Goal: Task Accomplishment & Management: Manage account settings

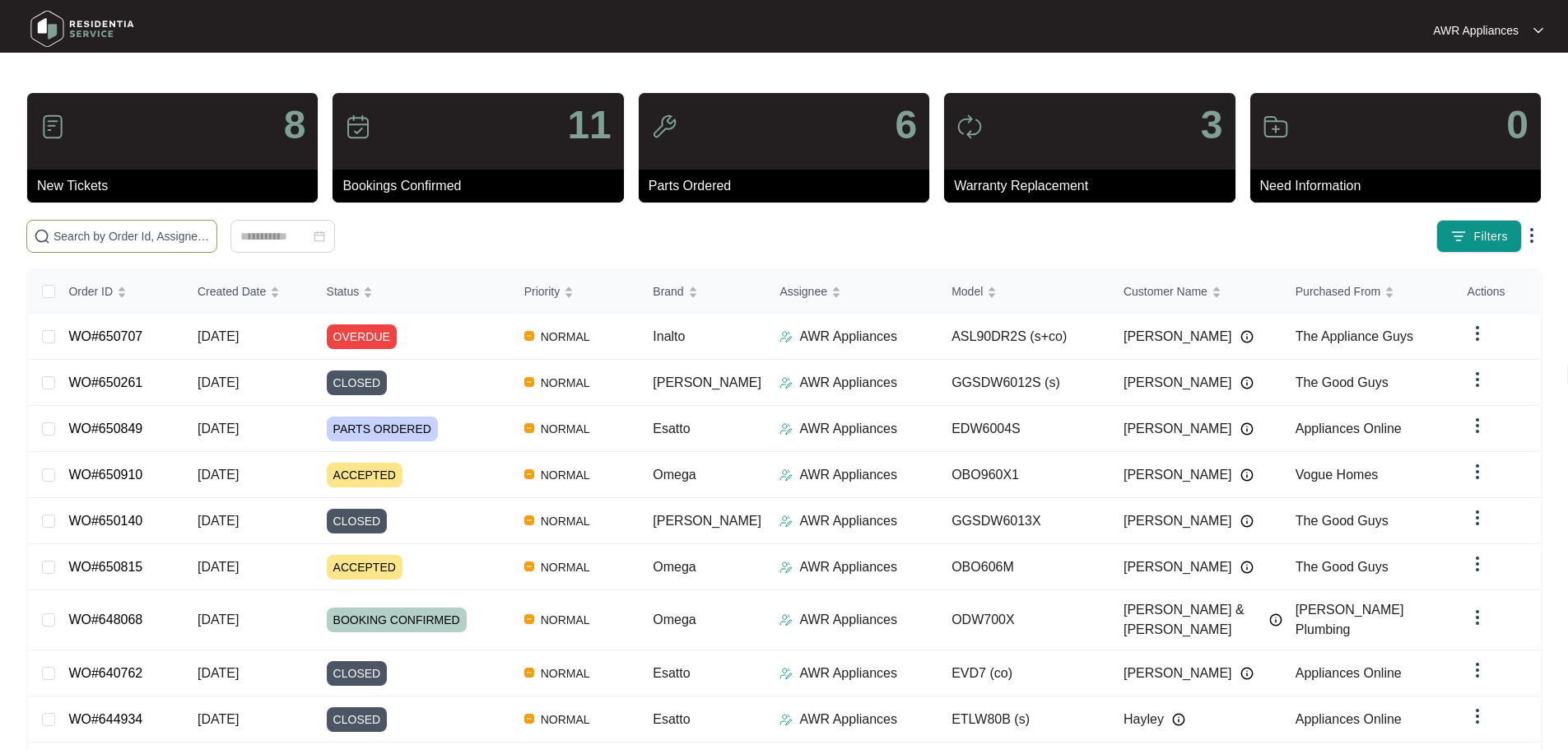
paste input "650815"
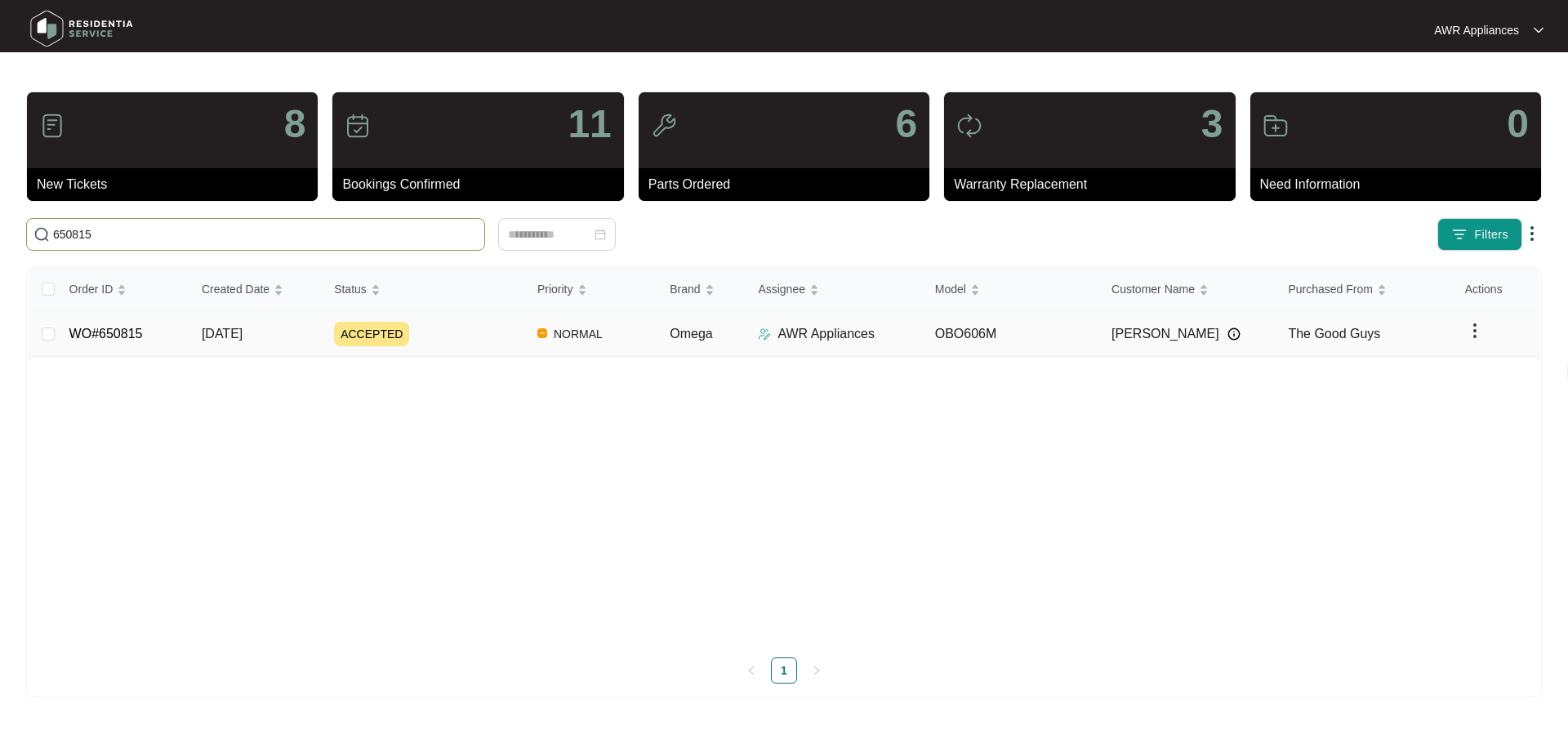
type input "650815"
click at [277, 344] on td "[DATE]" at bounding box center [255, 334] width 132 height 46
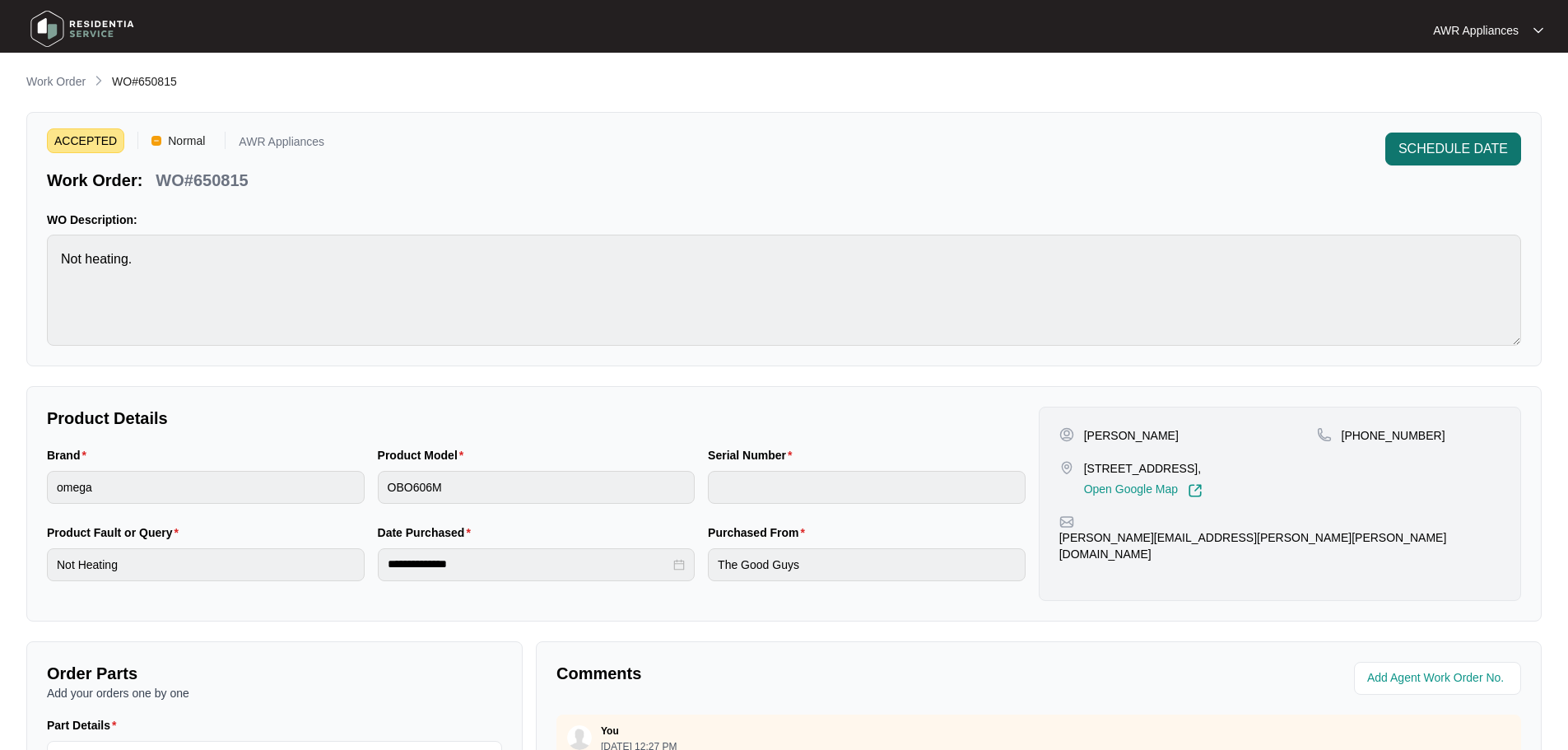
click at [1434, 147] on span "SCHEDULE DATE" at bounding box center [1453, 149] width 110 height 20
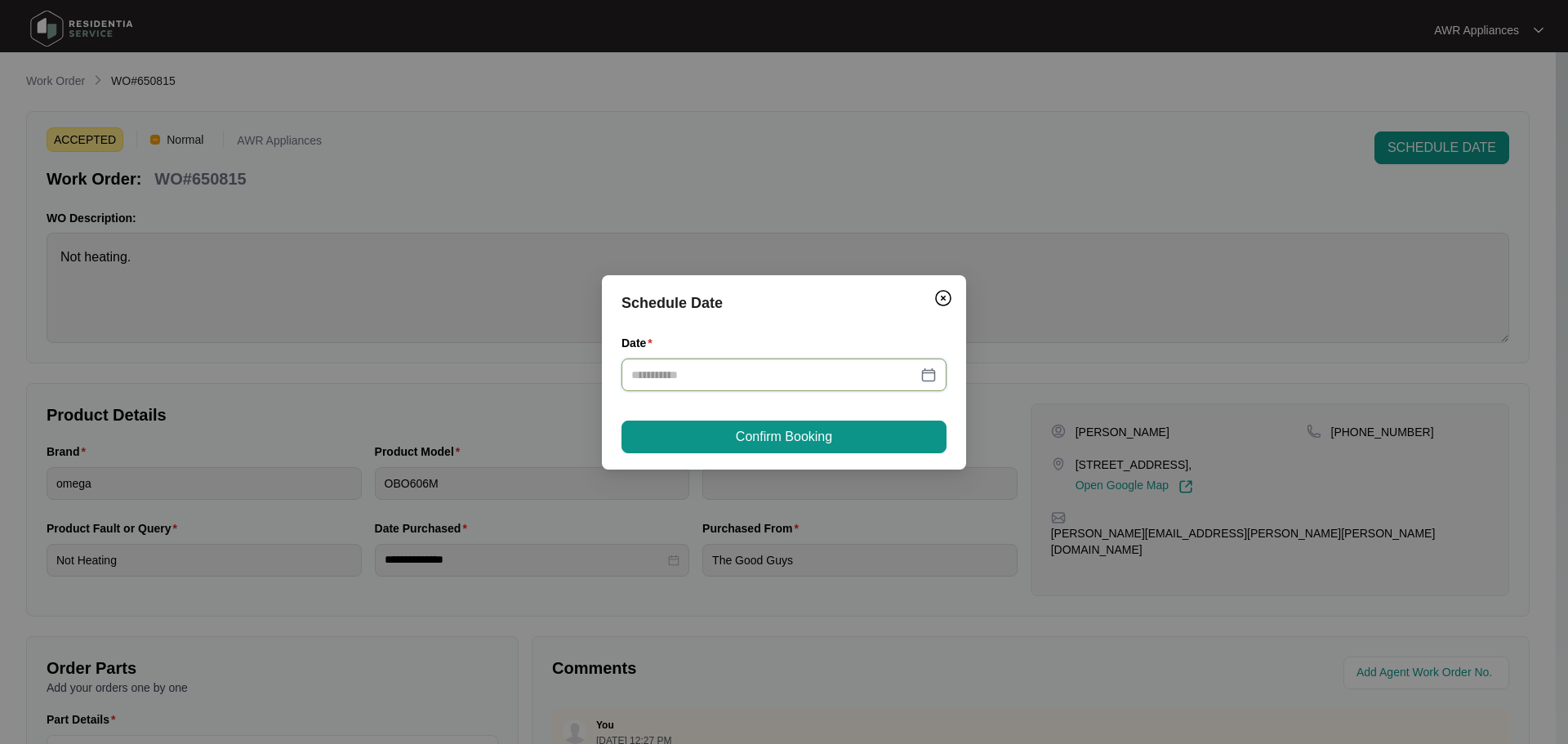
click at [851, 380] on input "Date" at bounding box center [774, 375] width 286 height 18
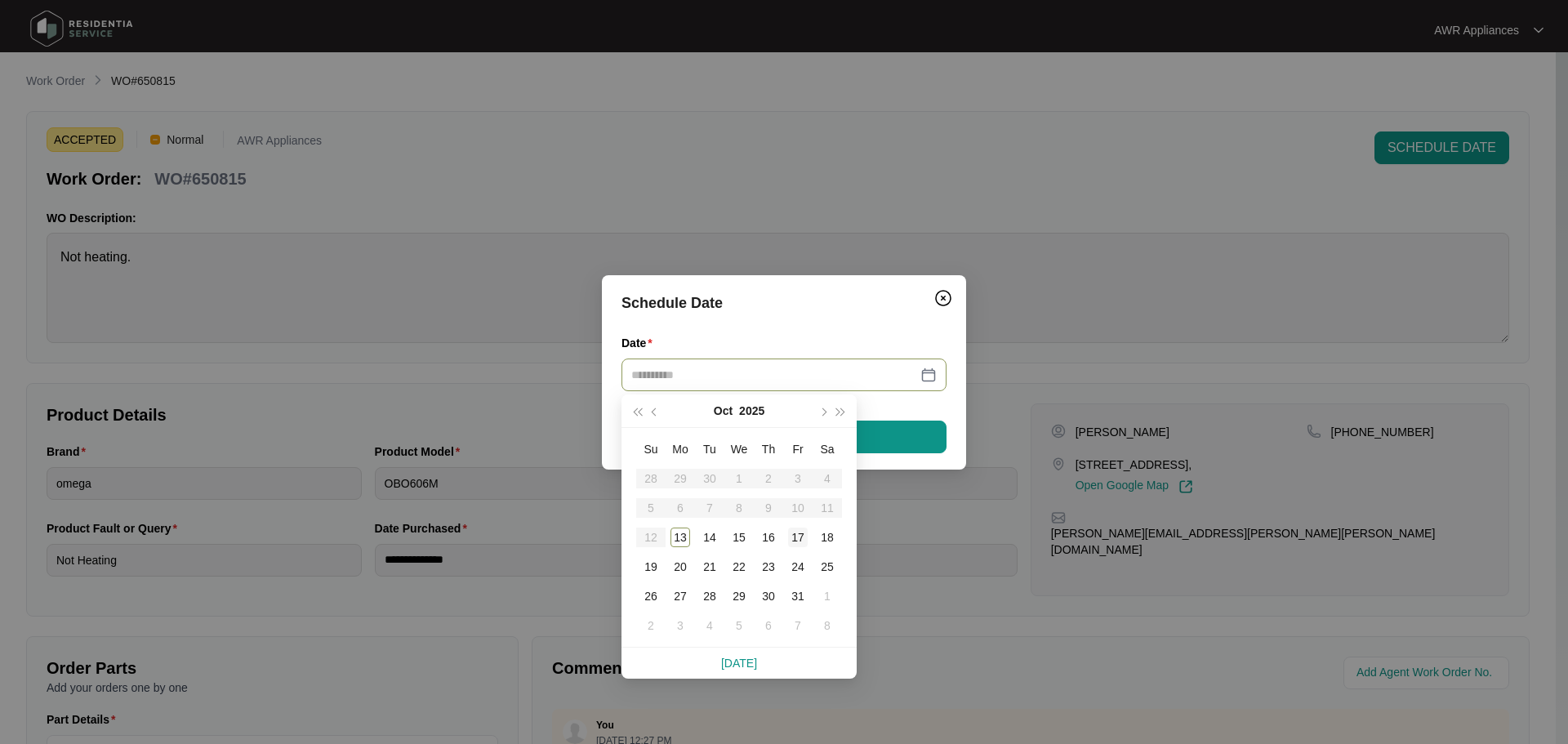
type input "**********"
click at [801, 540] on div "17" at bounding box center [798, 538] width 20 height 20
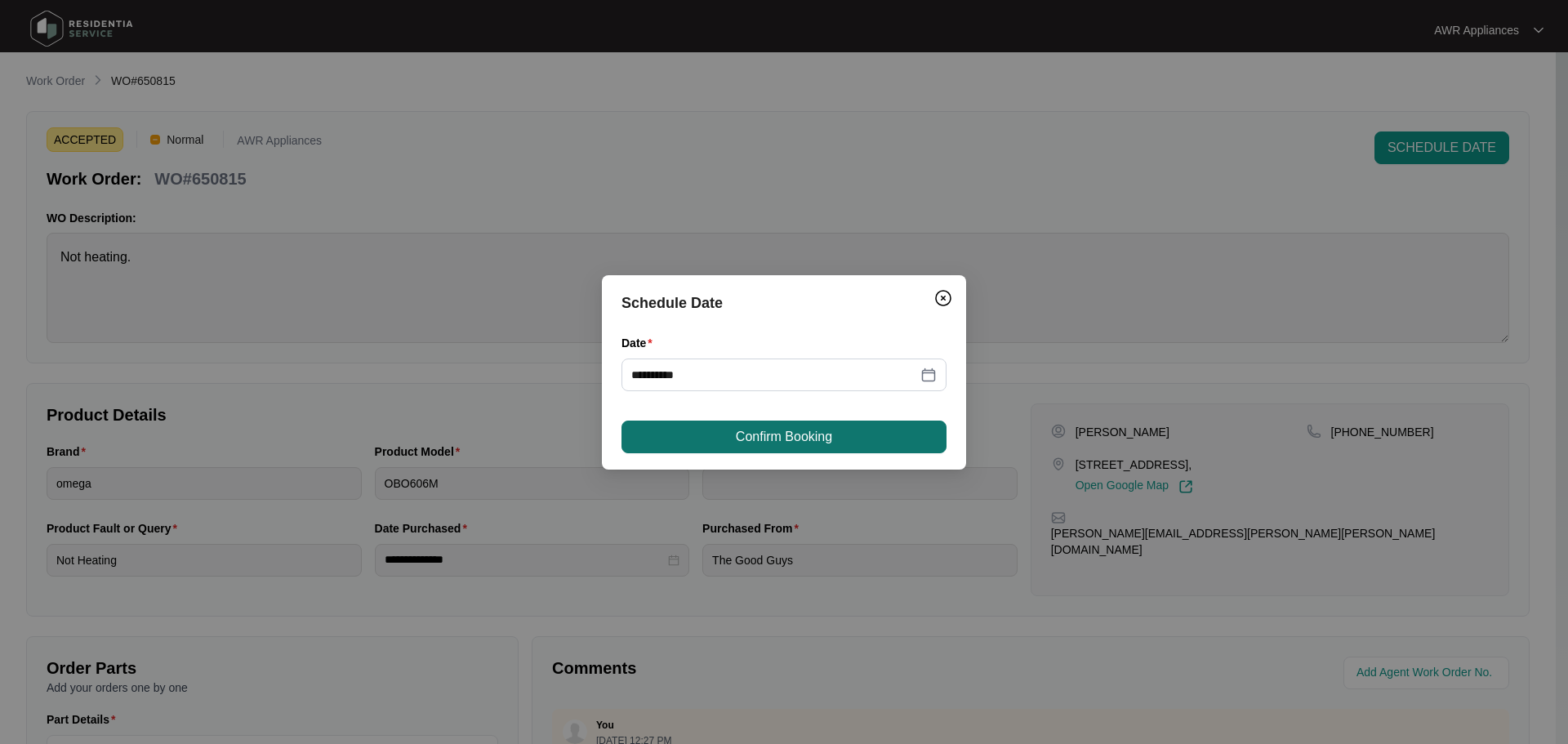
click at [760, 436] on span "Confirm Booking" at bounding box center [784, 437] width 96 height 20
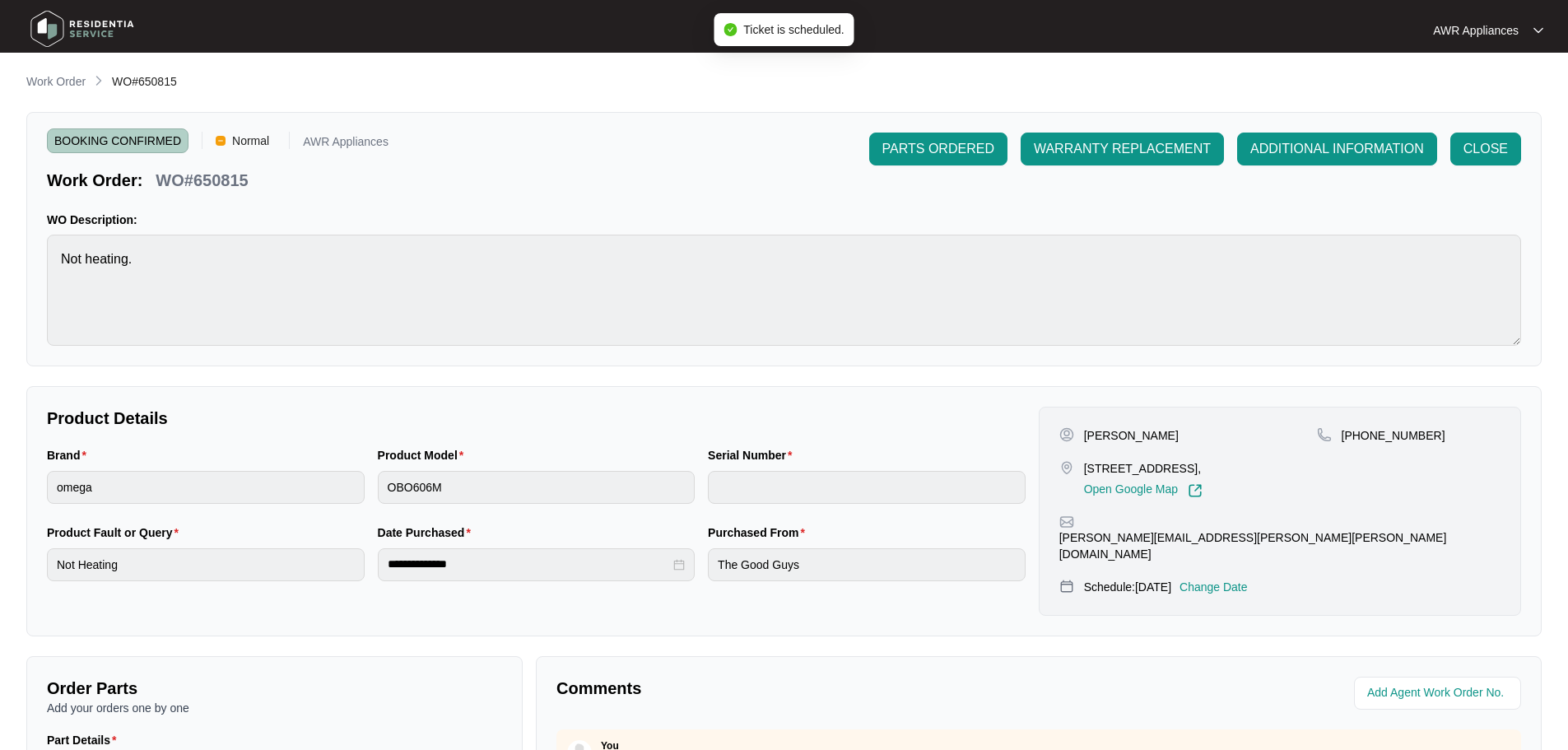
click at [51, 21] on img at bounding box center [82, 29] width 115 height 49
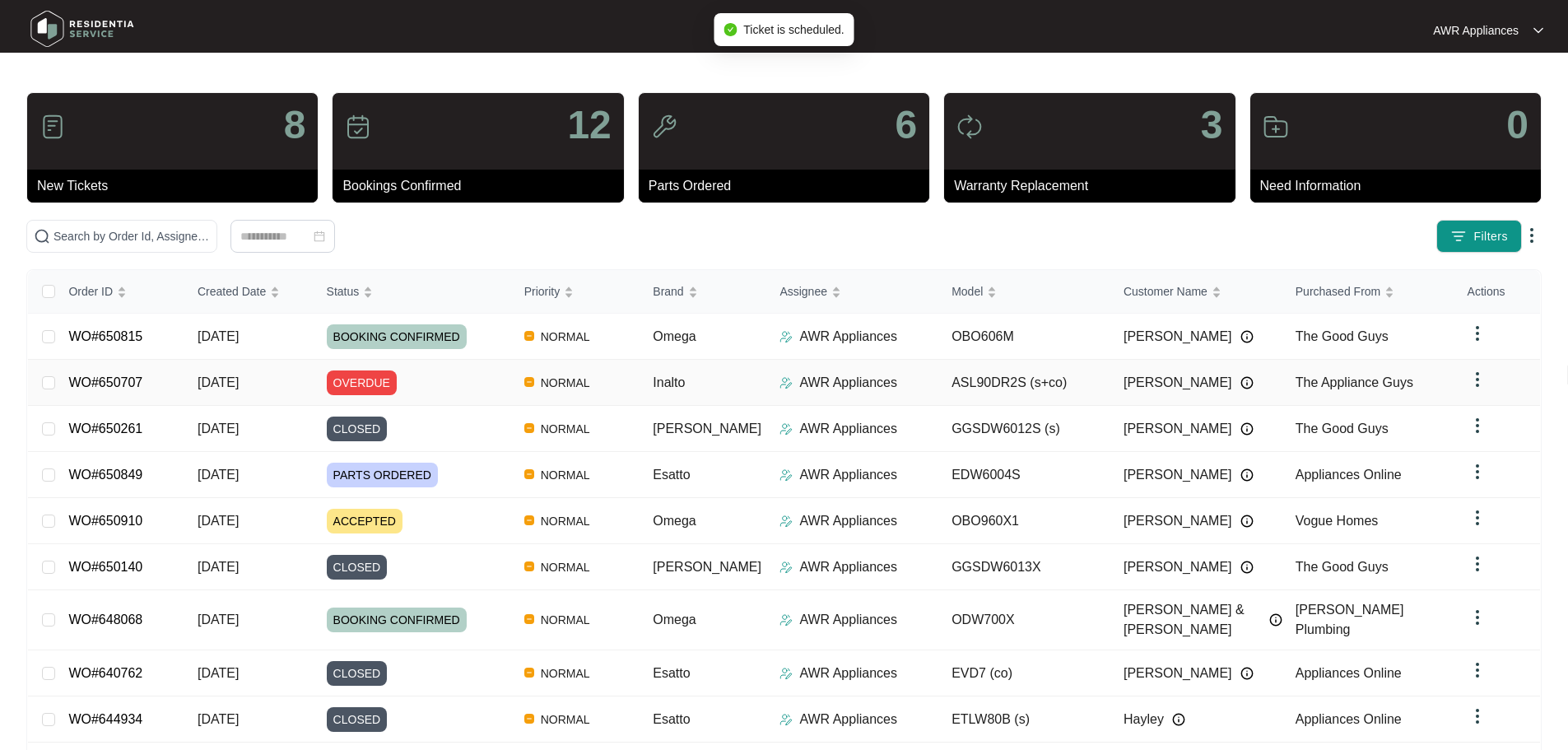
click at [239, 384] on span "[DATE]" at bounding box center [218, 382] width 41 height 14
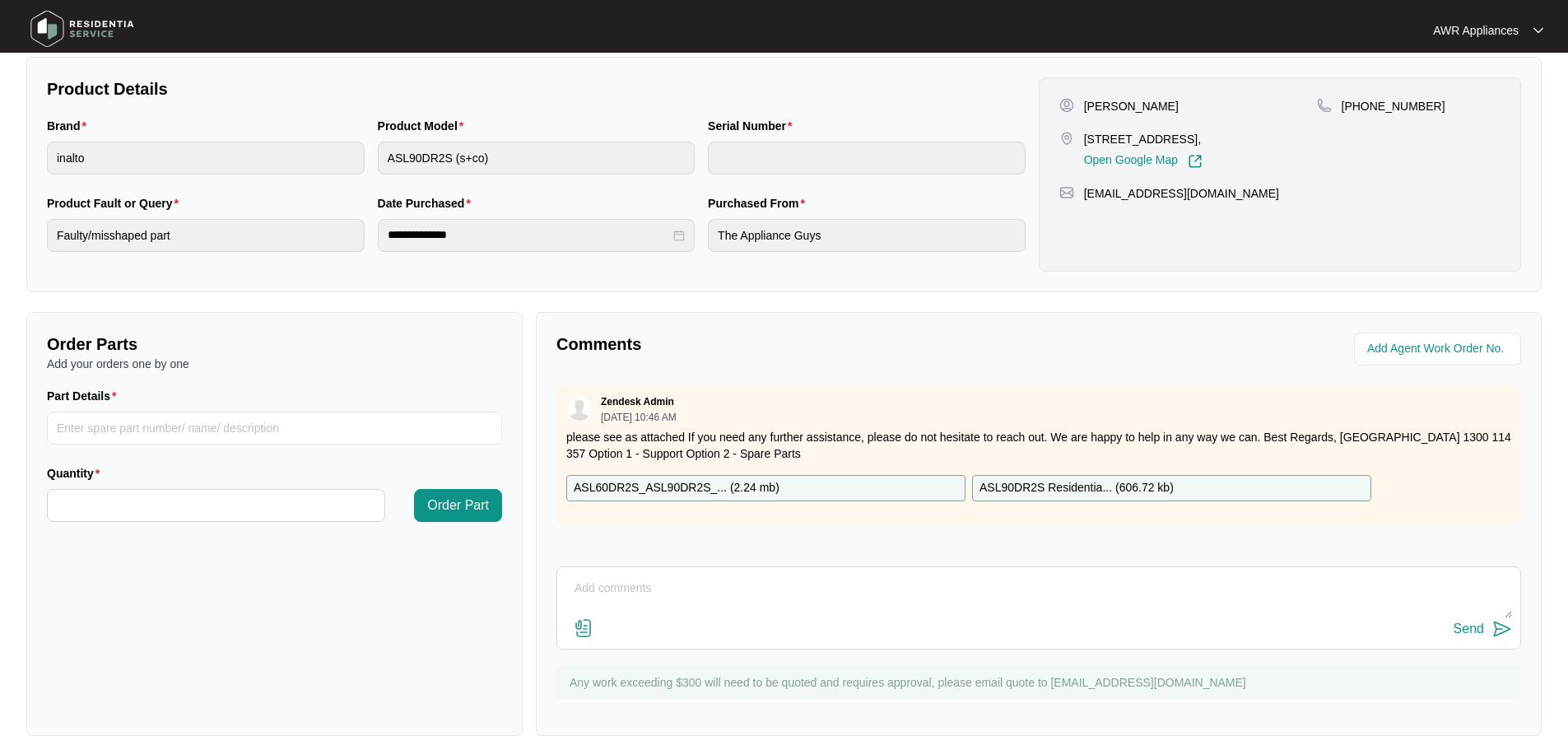
scroll to position [342, 0]
